Goal: Information Seeking & Learning: Learn about a topic

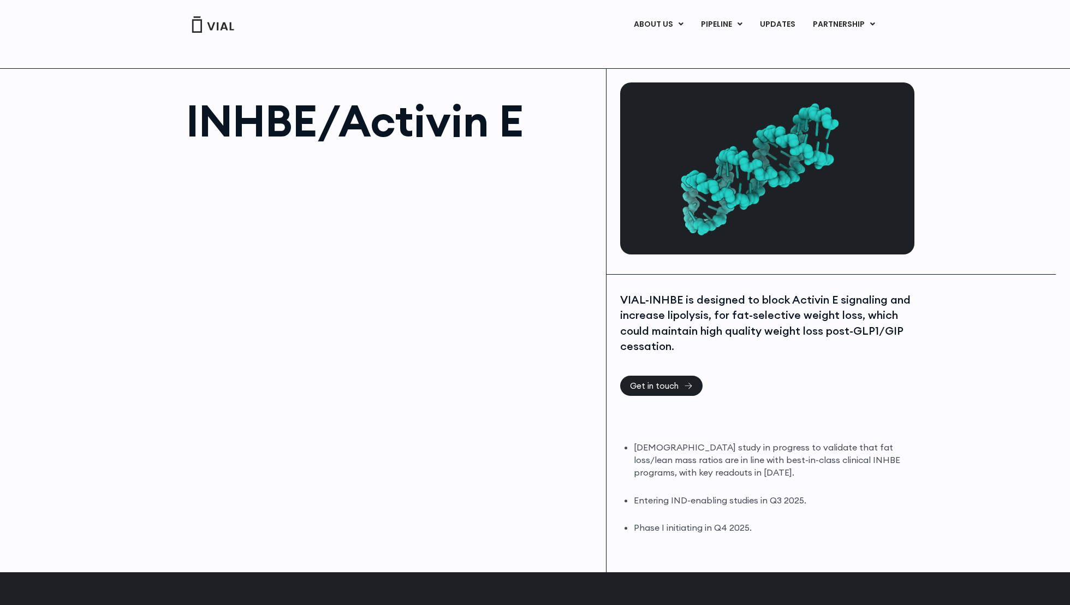
click at [263, 105] on h1 "INHBE/Activin E" at bounding box center [390, 121] width 409 height 44
copy h1 "INHBE"
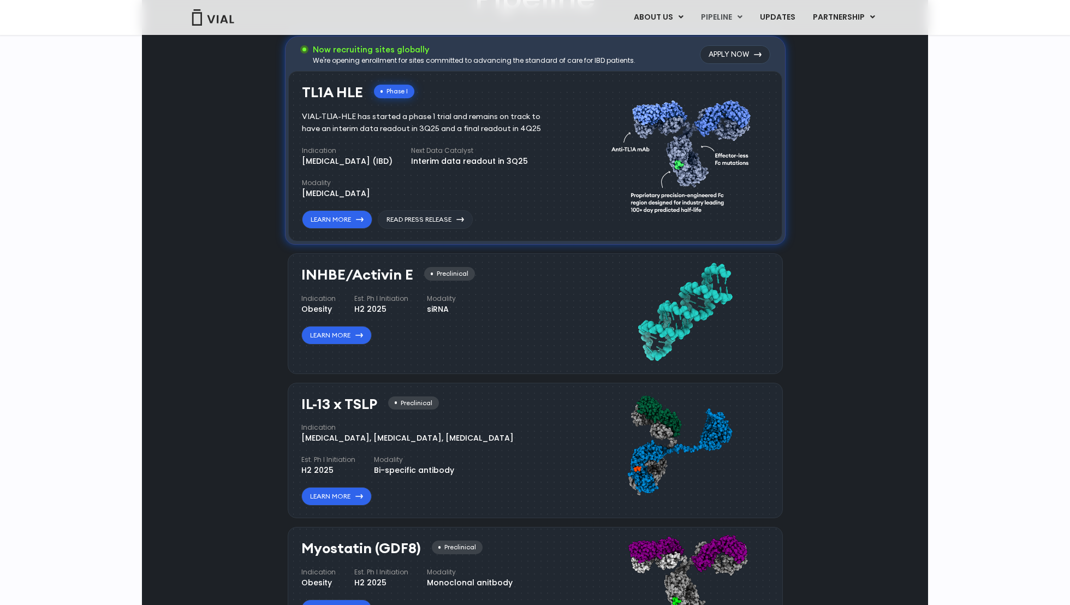
scroll to position [835, 0]
drag, startPoint x: 375, startPoint y: 398, endPoint x: 301, endPoint y: 397, distance: 74.3
click at [301, 397] on h3 "IL-13 x TSLP" at bounding box center [339, 403] width 76 height 16
copy h3 "IL-13 x TSLP"
drag, startPoint x: 411, startPoint y: 272, endPoint x: 299, endPoint y: 274, distance: 112.5
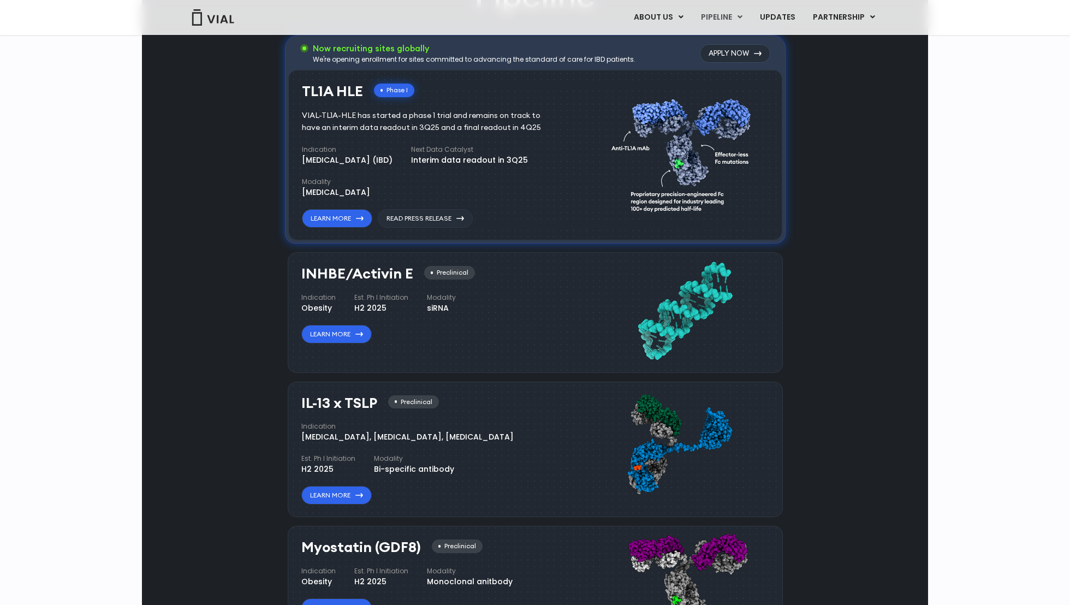
click at [299, 274] on div "INHBE/Activin E Preclinical Indication Obesity Est. Ph I Initiation H2 2025 Mod…" at bounding box center [535, 312] width 495 height 120
copy h3 "INHBE/Activin E"
click at [400, 382] on div "IL-13 x TSLP Preclinical Indication Atopic Dermatitis, Asthma, Chronic Sinusiti…" at bounding box center [535, 450] width 495 height 136
drag, startPoint x: 382, startPoint y: 396, endPoint x: 301, endPoint y: 399, distance: 80.9
click at [301, 399] on div "IL-13 x TSLP Preclinical" at bounding box center [370, 403] width 138 height 16
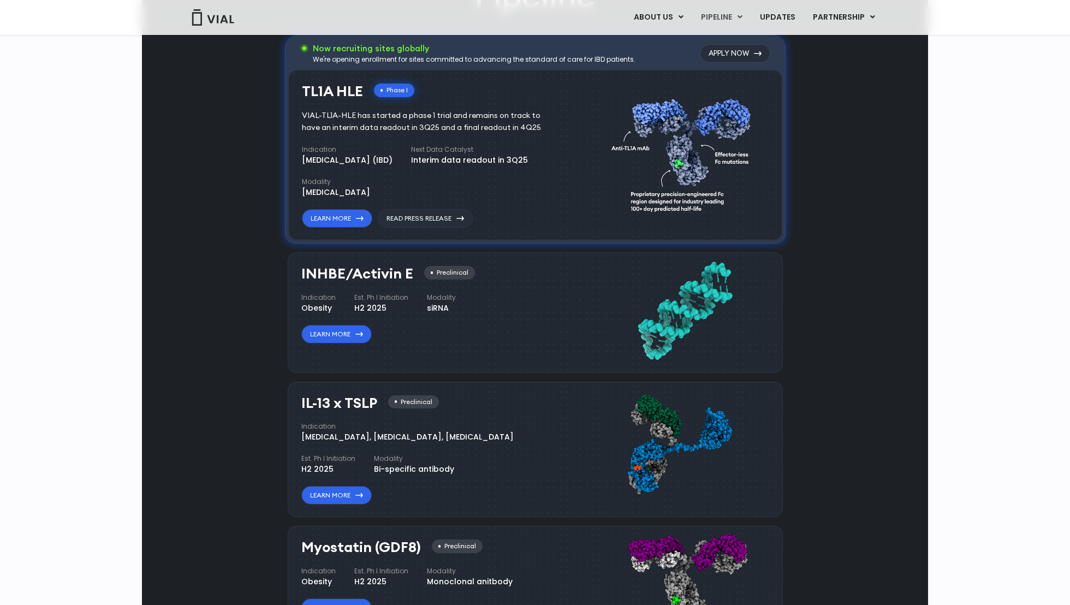
copy h3 "IL-13 x TSLP"
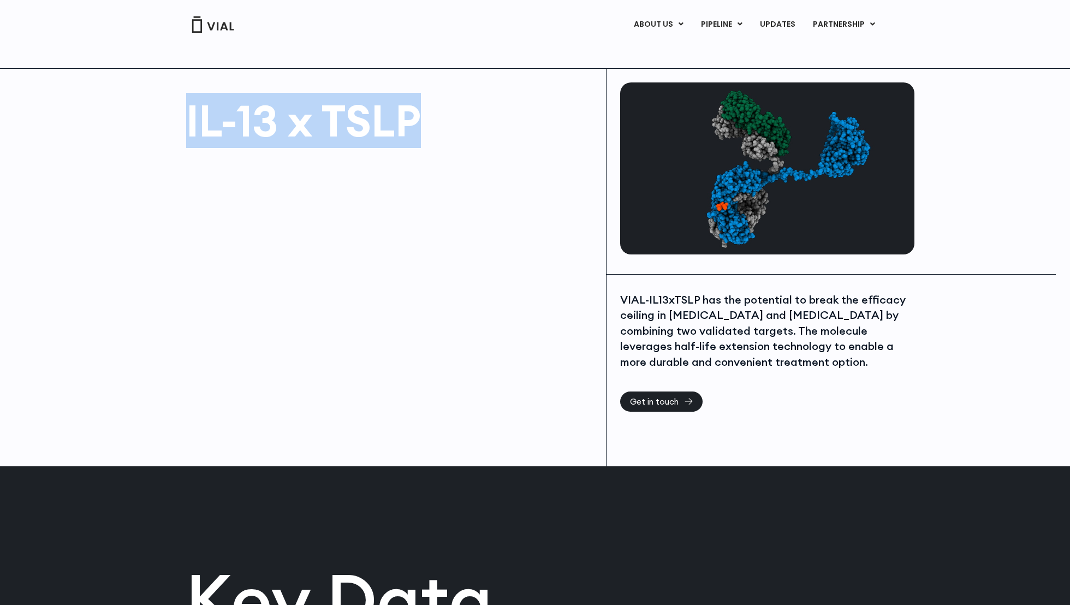
drag, startPoint x: 432, startPoint y: 132, endPoint x: 178, endPoint y: 133, distance: 254.4
click at [177, 133] on div "IL-13 x TSLP" at bounding box center [374, 267] width 464 height 397
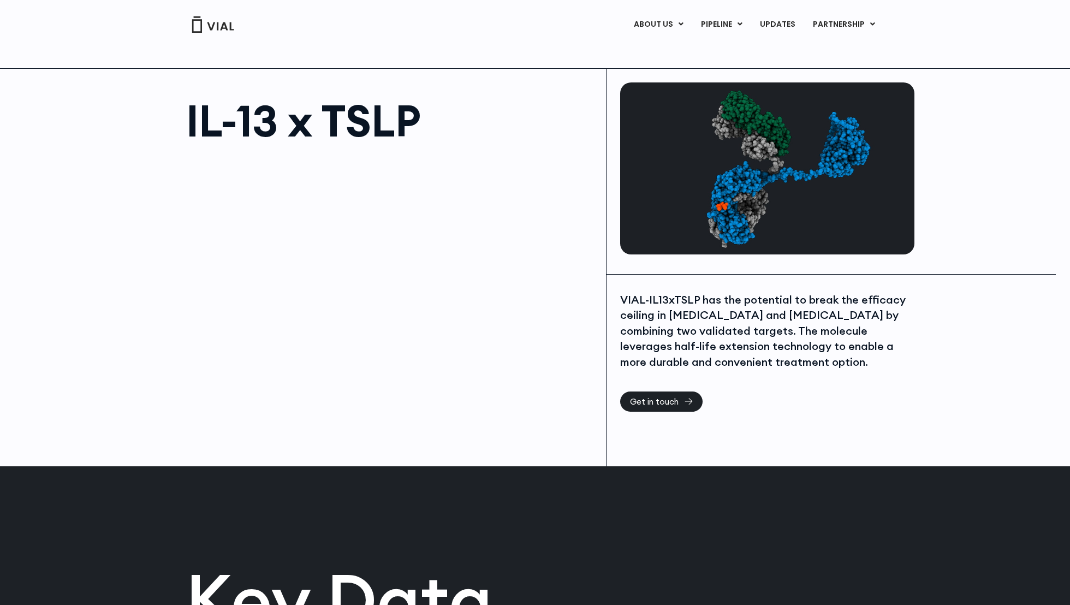
click at [241, 110] on h1 "IL-13 x TSLP" at bounding box center [390, 121] width 409 height 44
click at [193, 120] on h1 "IL-13 x TSLP" at bounding box center [390, 121] width 409 height 44
click at [179, 120] on div "IL-13 x TSLP" at bounding box center [374, 267] width 464 height 397
drag, startPoint x: 179, startPoint y: 120, endPoint x: 249, endPoint y: 120, distance: 70.4
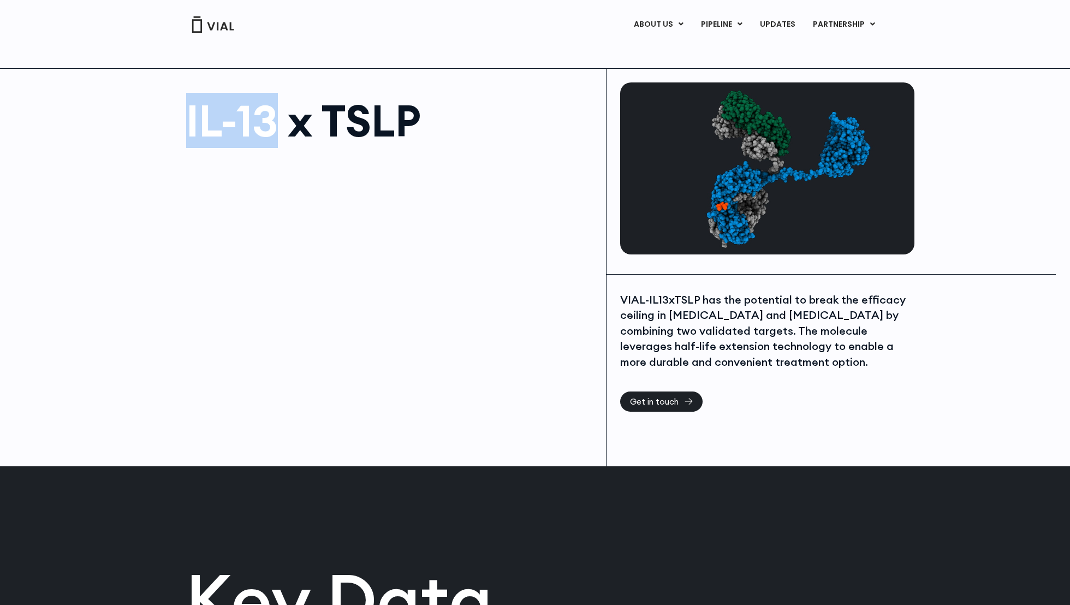
click at [249, 120] on div "IL-13 x TSLP" at bounding box center [374, 267] width 464 height 397
copy h1 "IL-13"
click at [552, 244] on div at bounding box center [390, 276] width 409 height 246
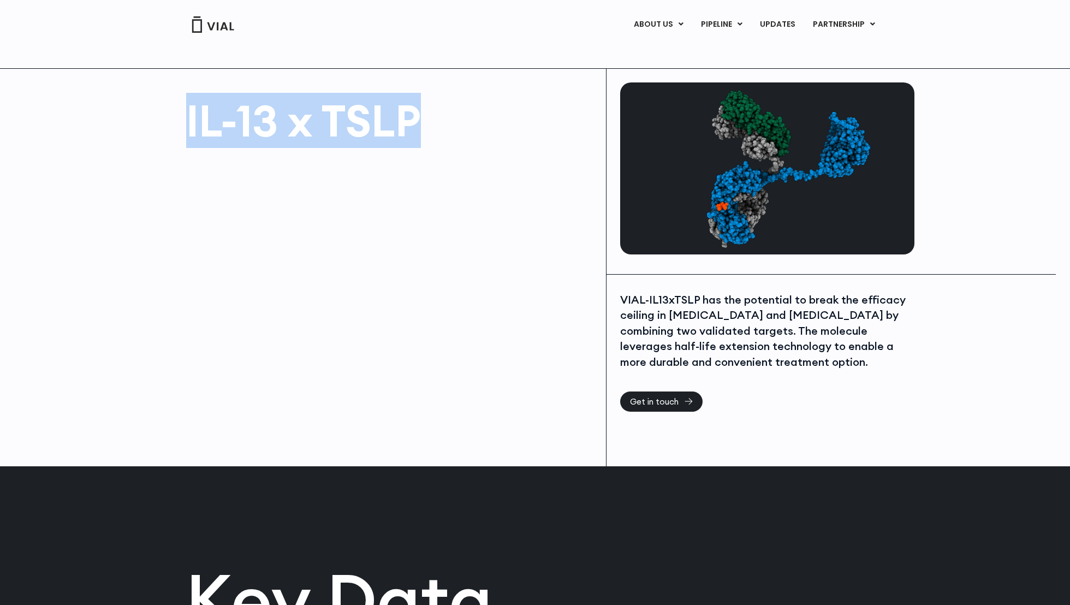
drag, startPoint x: 191, startPoint y: 104, endPoint x: 431, endPoint y: 116, distance: 241.1
click at [431, 116] on h1 "IL-13 x TSLP" at bounding box center [390, 121] width 409 height 44
copy h1 "IL-13 x TSLP"
click at [367, 142] on h1 "IL-13 x TSLP" at bounding box center [390, 121] width 409 height 44
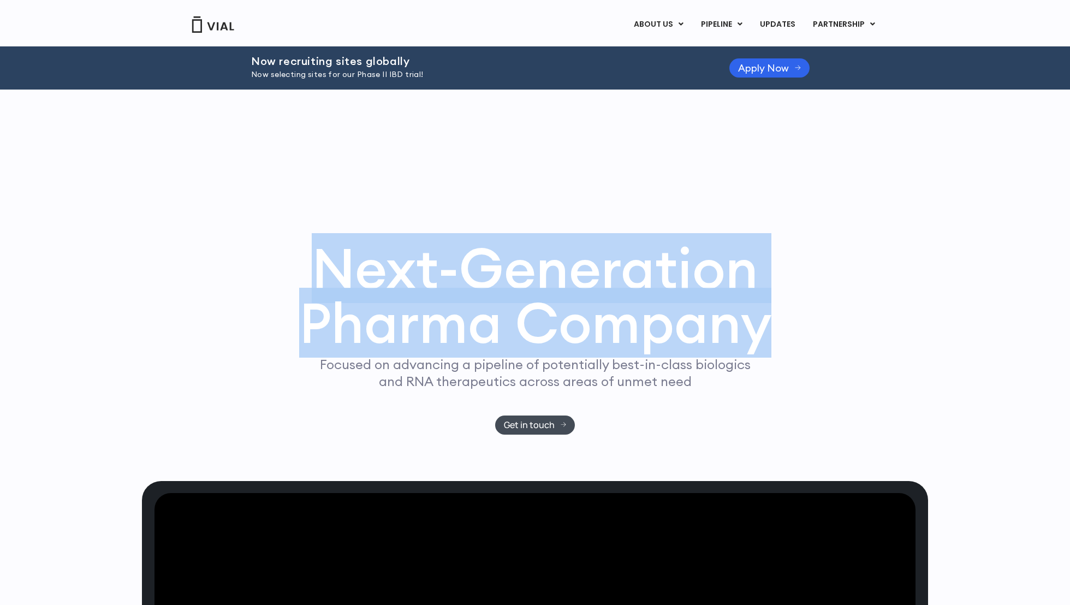
drag, startPoint x: 331, startPoint y: 298, endPoint x: 809, endPoint y: 342, distance: 479.7
click at [809, 342] on div "Next-Generation Pharma Company Focused on advancing a pipeline of potentially b…" at bounding box center [535, 338] width 699 height 194
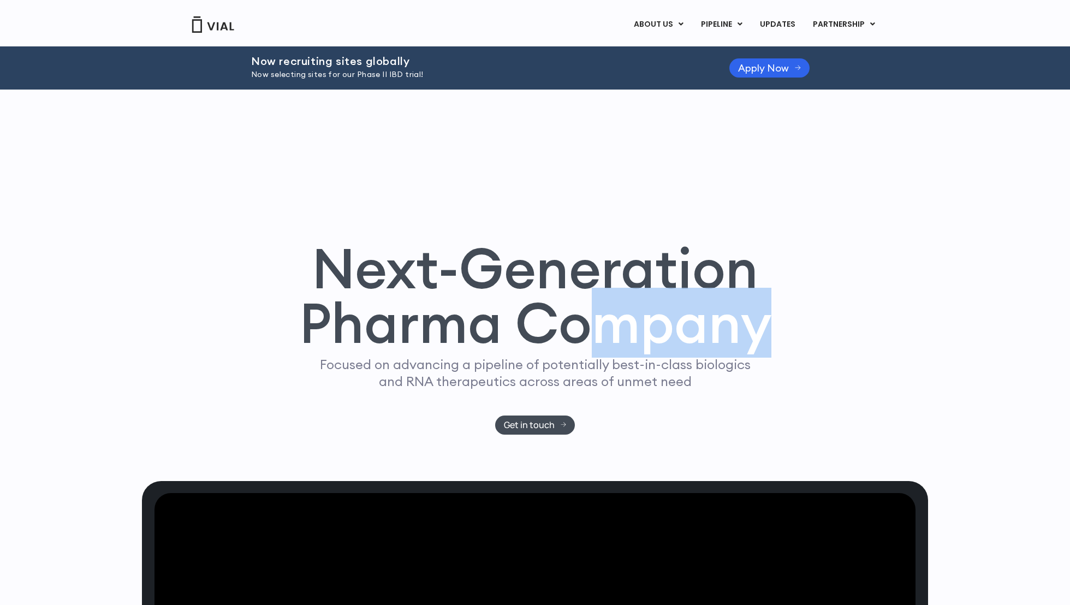
drag, startPoint x: 809, startPoint y: 342, endPoint x: 575, endPoint y: 318, distance: 235.4
click at [574, 318] on div "Next-Generation Pharma Company Focused on advancing a pipeline of potentially b…" at bounding box center [535, 338] width 699 height 194
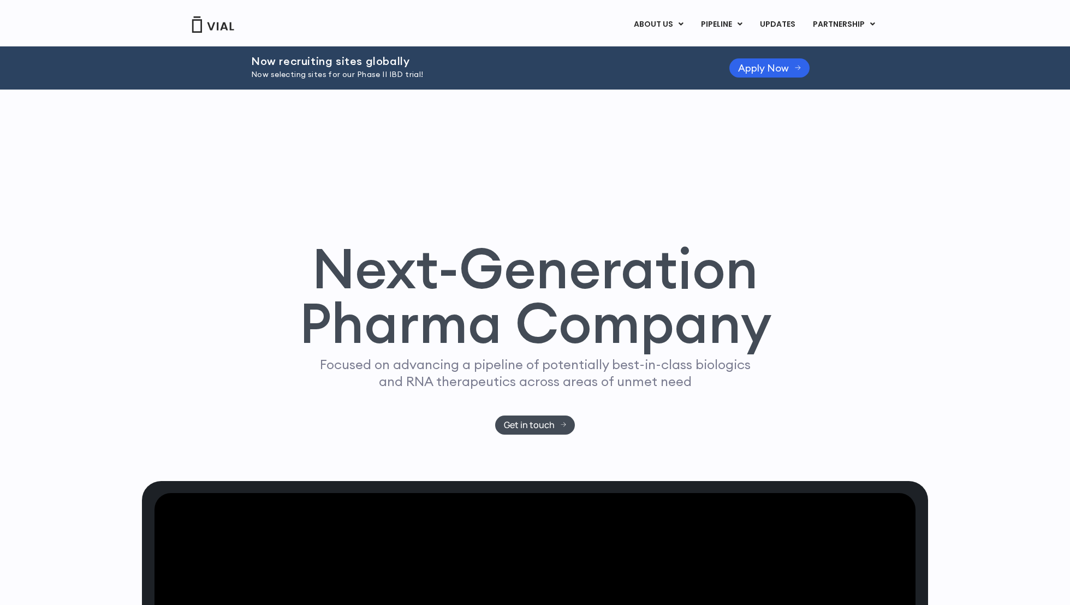
click at [619, 314] on h1 "Next-Generation Pharma Company" at bounding box center [535, 296] width 473 height 110
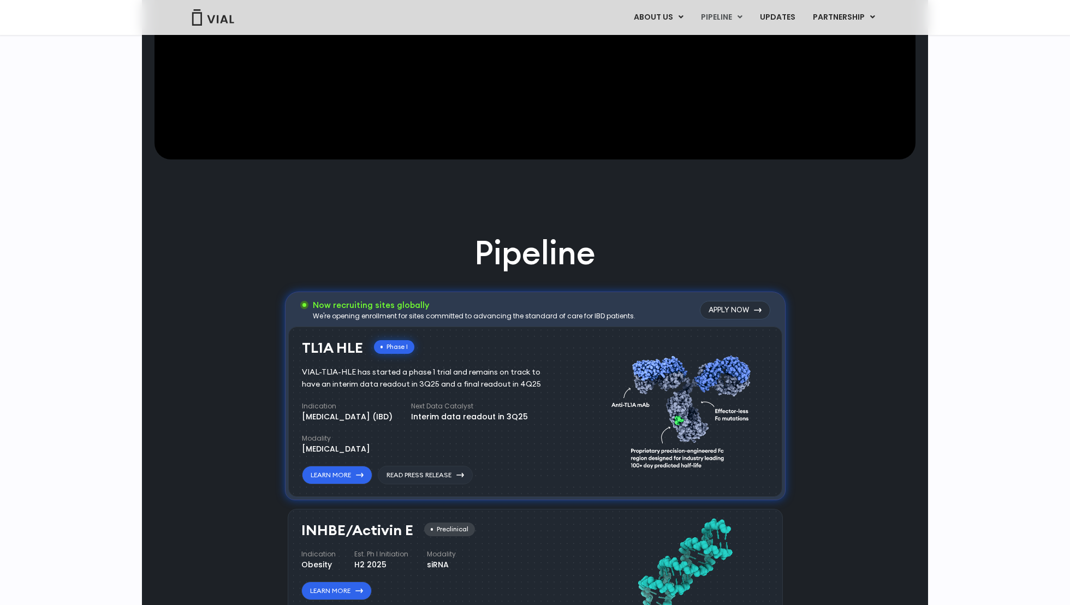
scroll to position [561, 0]
